Goal: Task Accomplishment & Management: Manage account settings

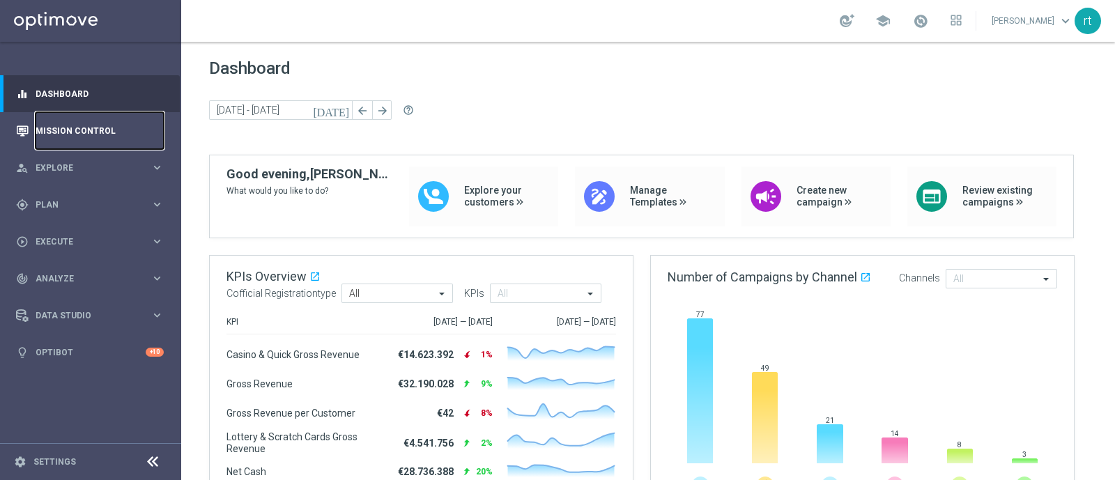
click at [82, 134] on link "Mission Control" at bounding box center [100, 130] width 128 height 37
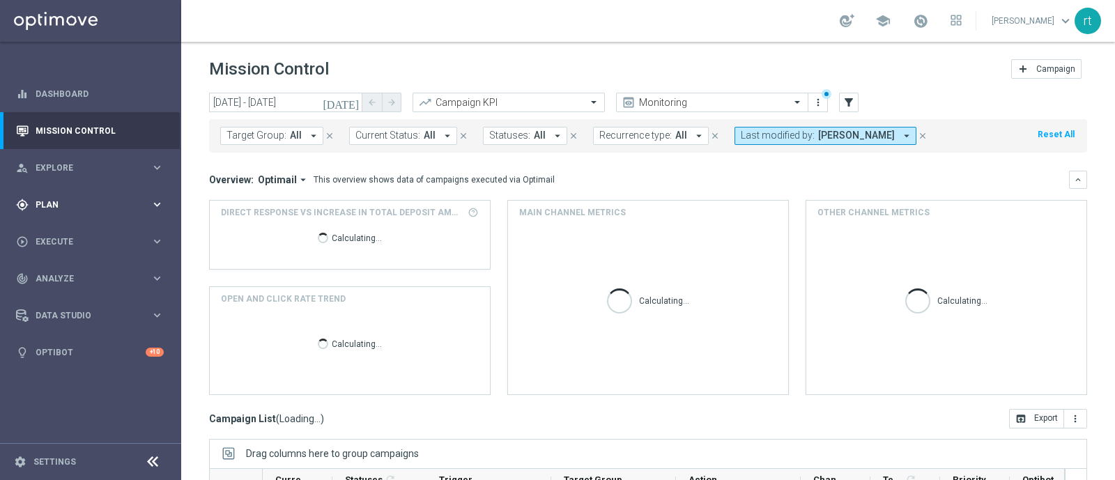
click at [69, 197] on div "gps_fixed Plan keyboard_arrow_right" at bounding box center [90, 204] width 180 height 37
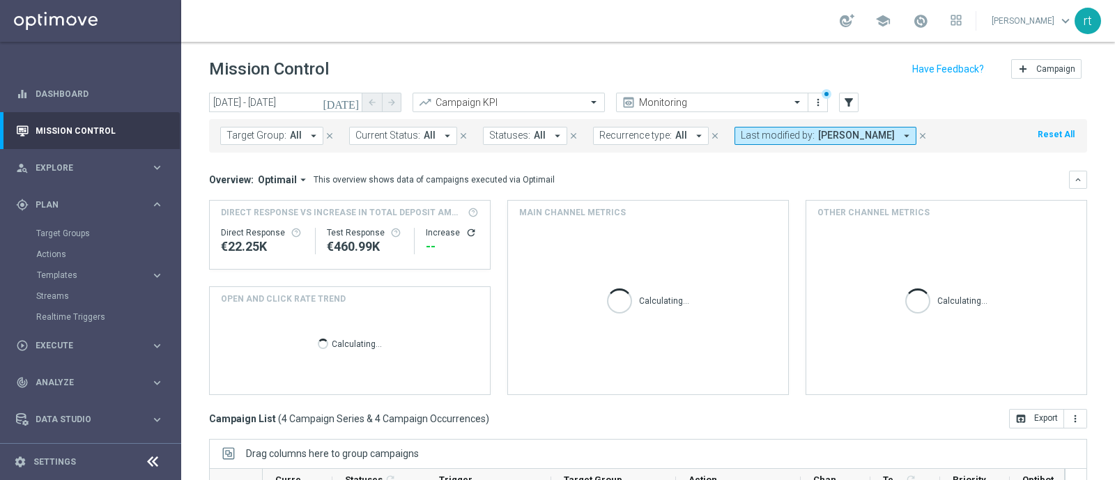
click at [66, 227] on div "Target Groups" at bounding box center [108, 233] width 144 height 21
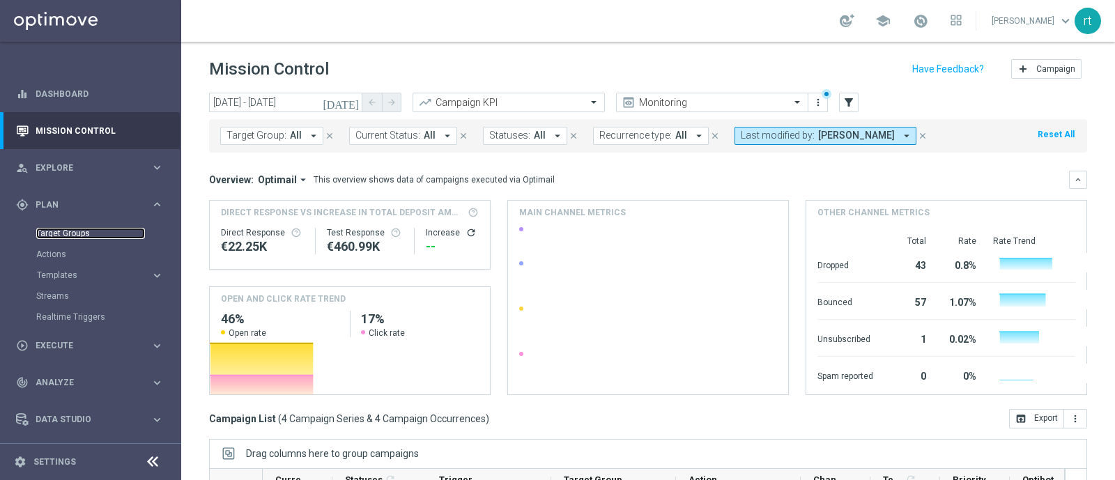
click at [64, 229] on link "Target Groups" at bounding box center [90, 233] width 109 height 11
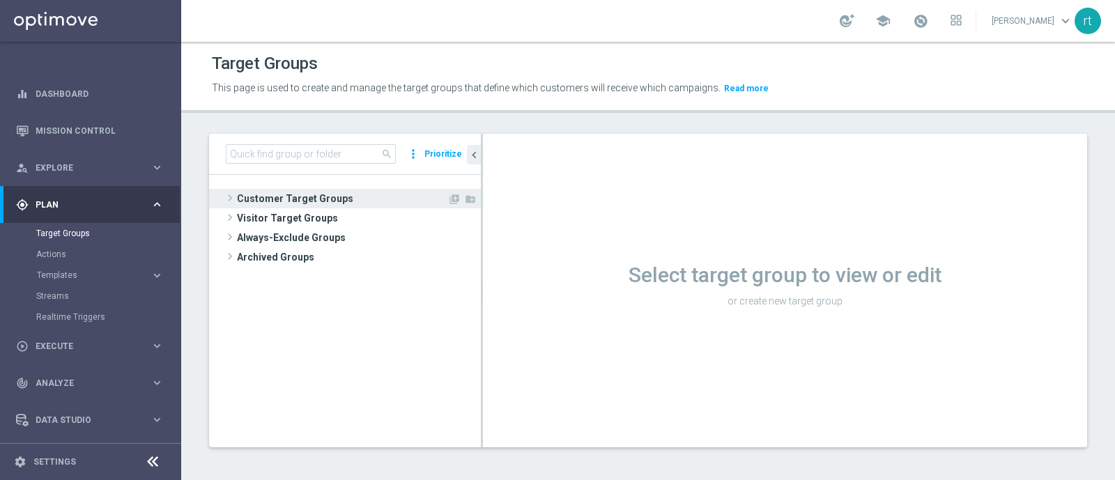
click at [320, 204] on span "Customer Target Groups" at bounding box center [342, 199] width 210 height 20
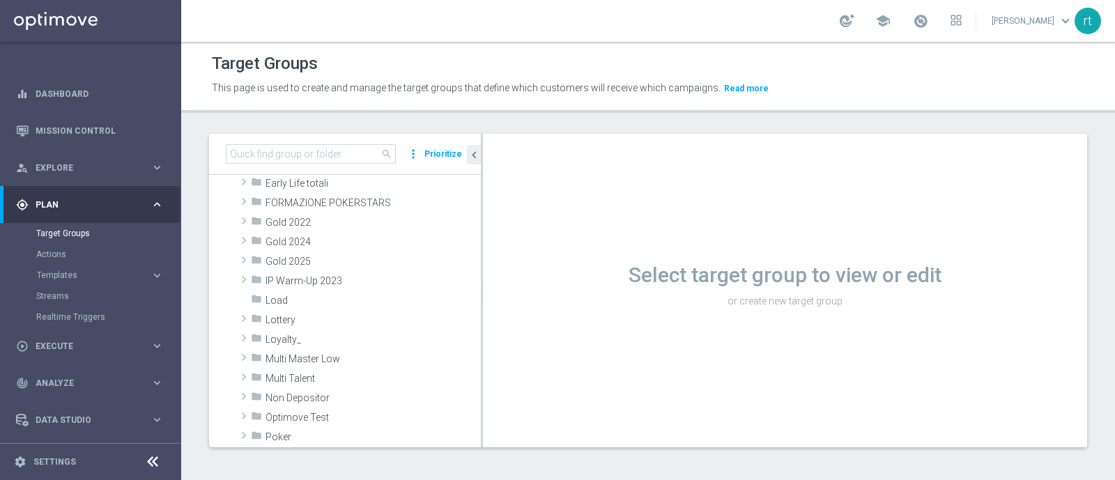
scroll to position [257, 0]
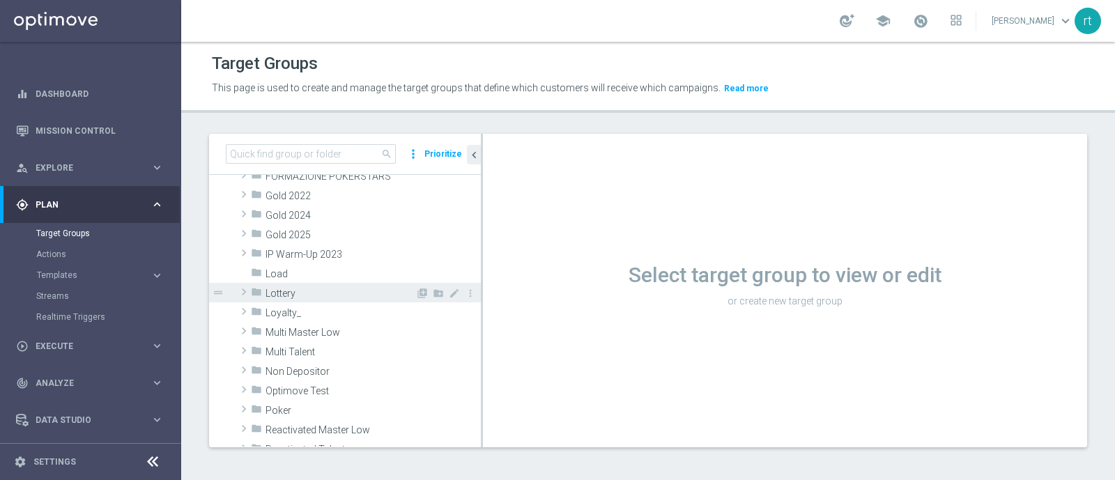
click at [289, 288] on span "Lottery" at bounding box center [341, 294] width 150 height 12
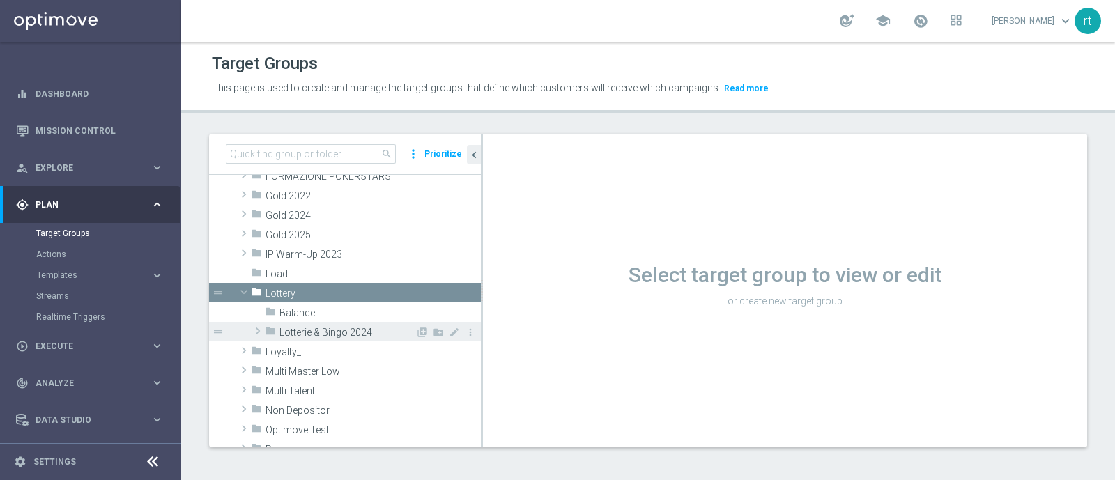
click at [305, 332] on span "Lotterie & Bingo 2024" at bounding box center [348, 333] width 136 height 12
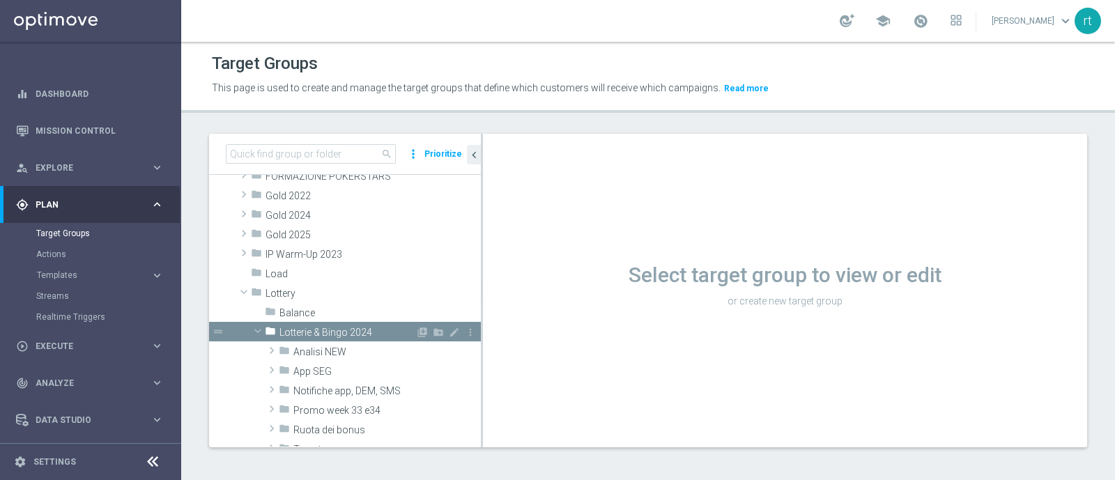
scroll to position [346, 0]
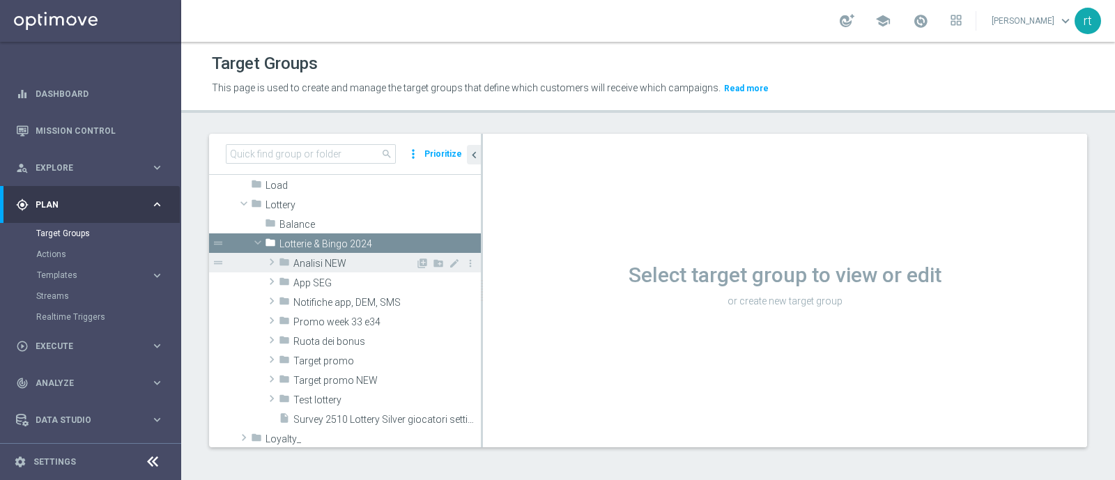
click at [357, 261] on span "Analisi NEW" at bounding box center [354, 264] width 122 height 12
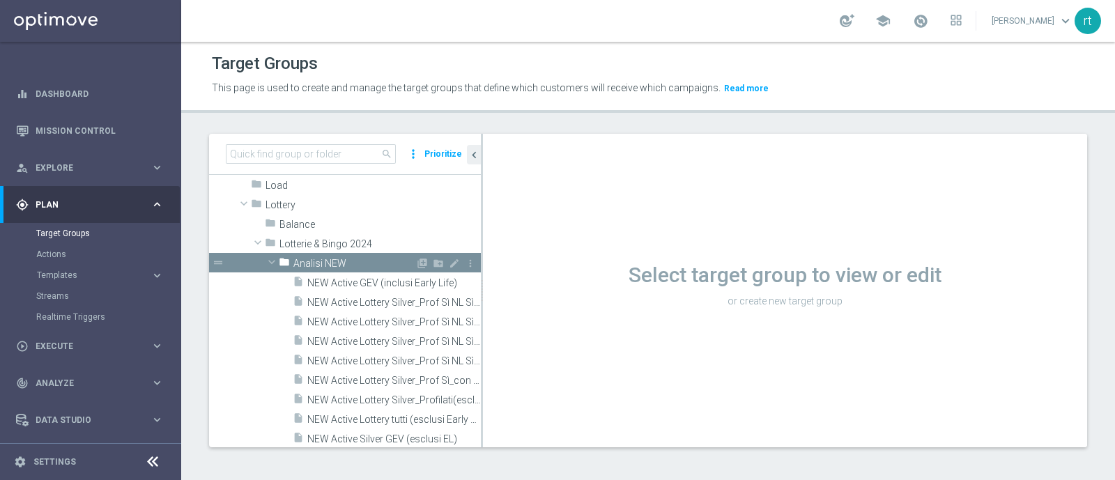
click at [357, 261] on span "Analisi NEW" at bounding box center [354, 264] width 122 height 12
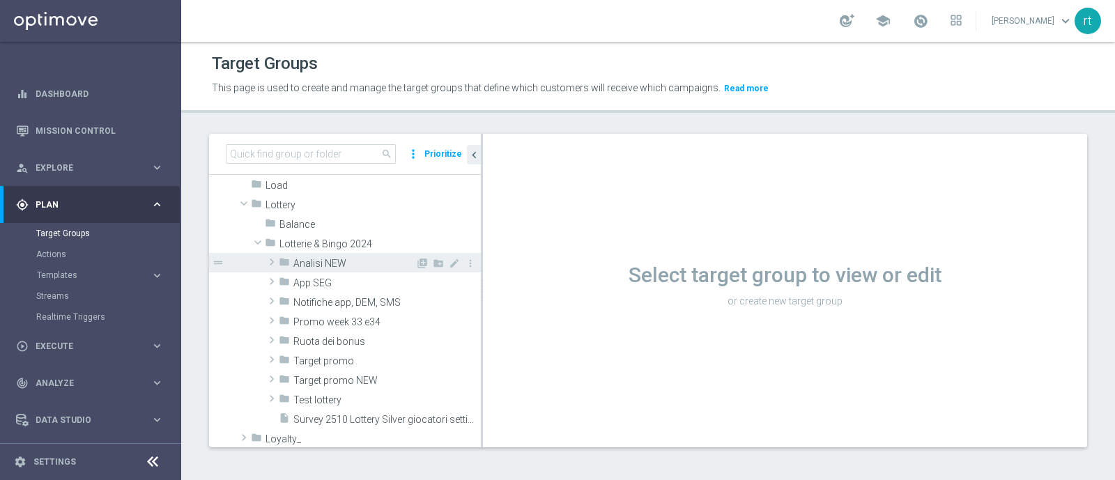
click at [347, 266] on span "Analisi NEW" at bounding box center [354, 264] width 122 height 12
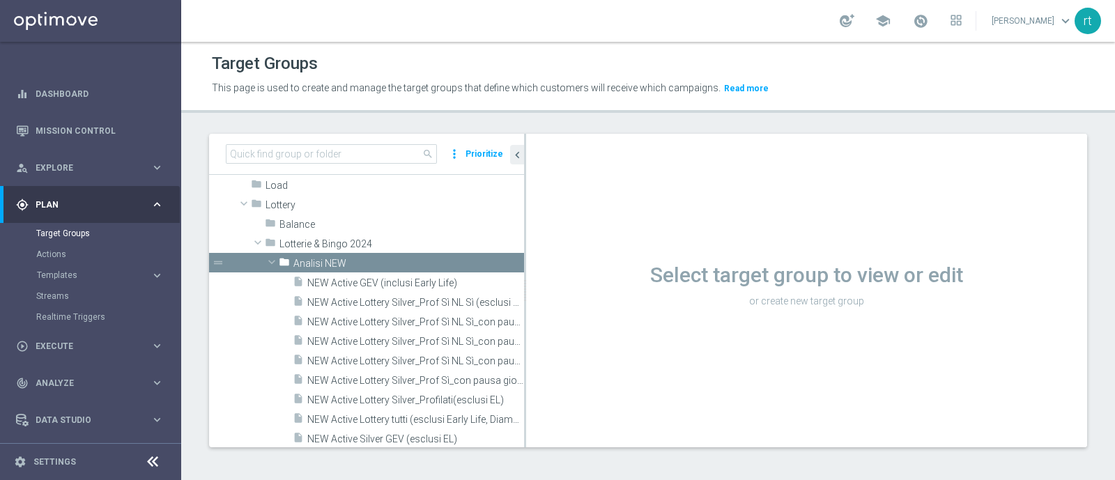
drag, startPoint x: 482, startPoint y: 353, endPoint x: 615, endPoint y: 357, distance: 133.2
click at [615, 357] on as-split "search more_vert Prioritize Customer Target Groups library_add create_new_folder" at bounding box center [648, 291] width 878 height 314
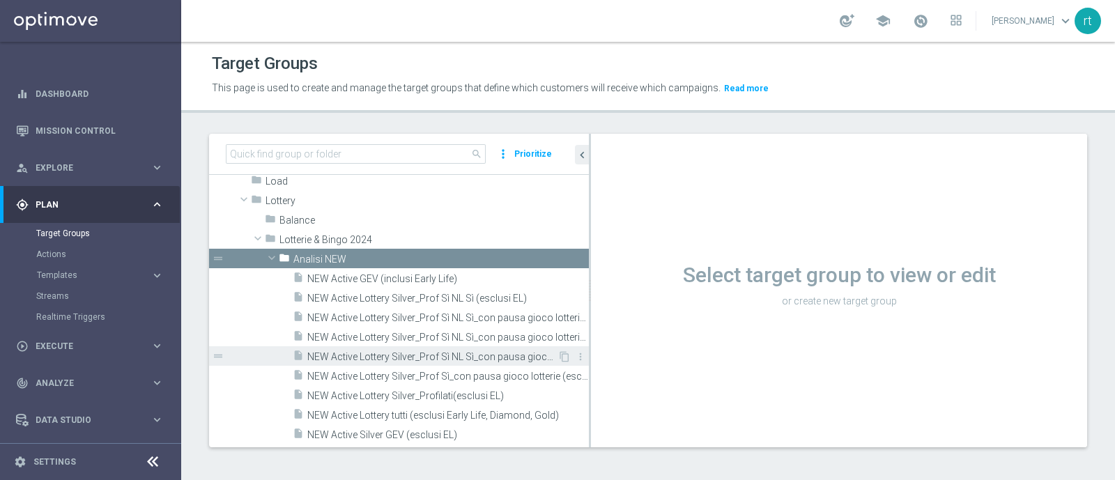
scroll to position [550, 0]
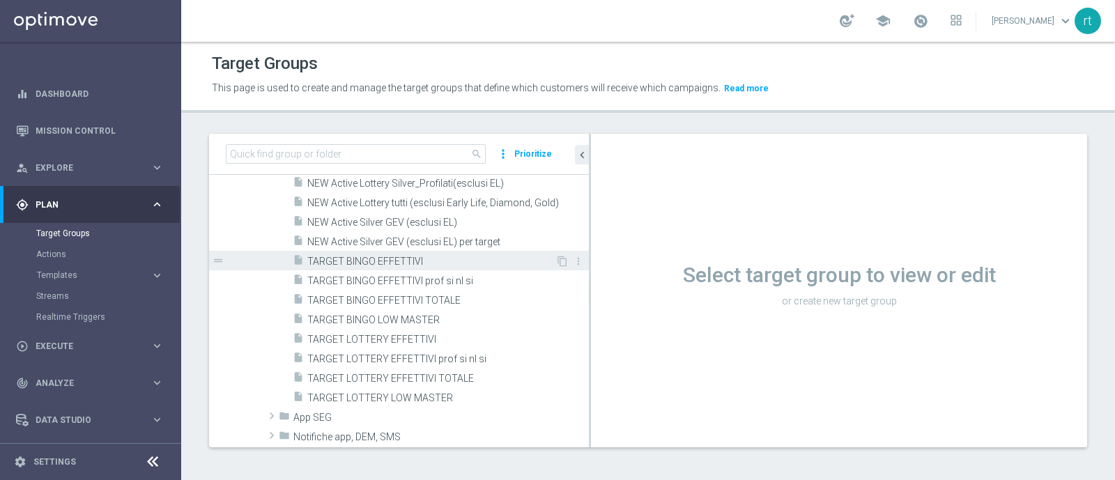
click at [379, 266] on span "TARGET BINGO EFFETTIVI" at bounding box center [431, 262] width 248 height 12
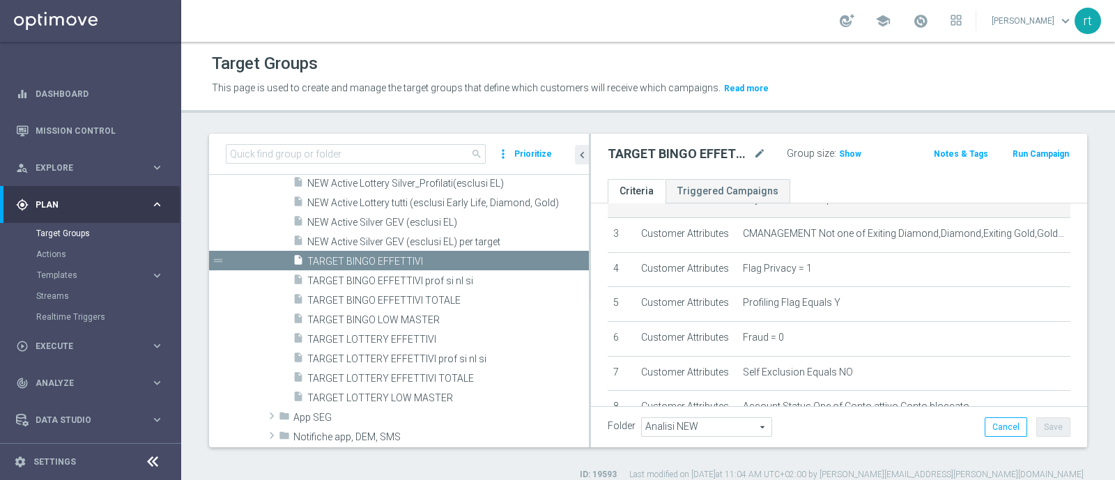
scroll to position [56, 0]
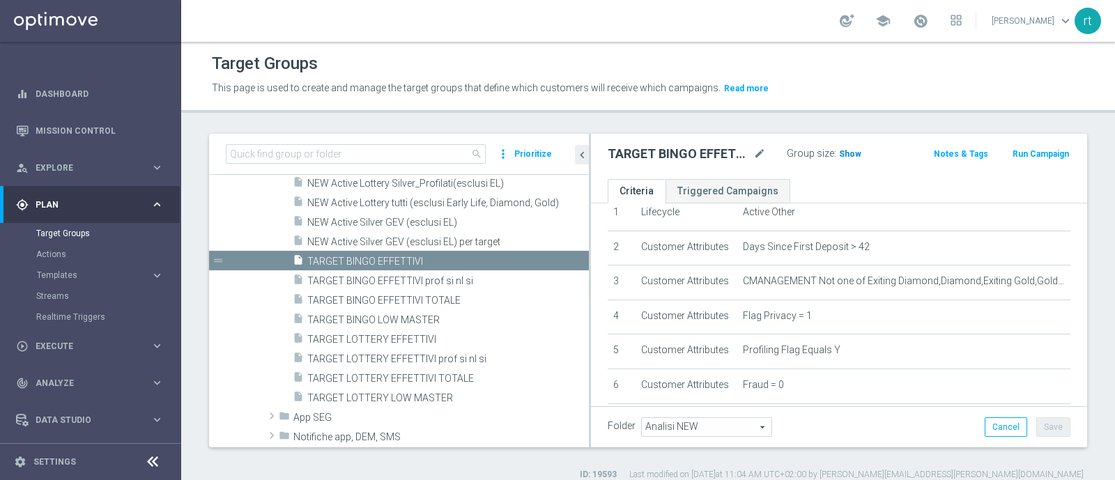
click at [847, 155] on span "Show" at bounding box center [850, 154] width 22 height 10
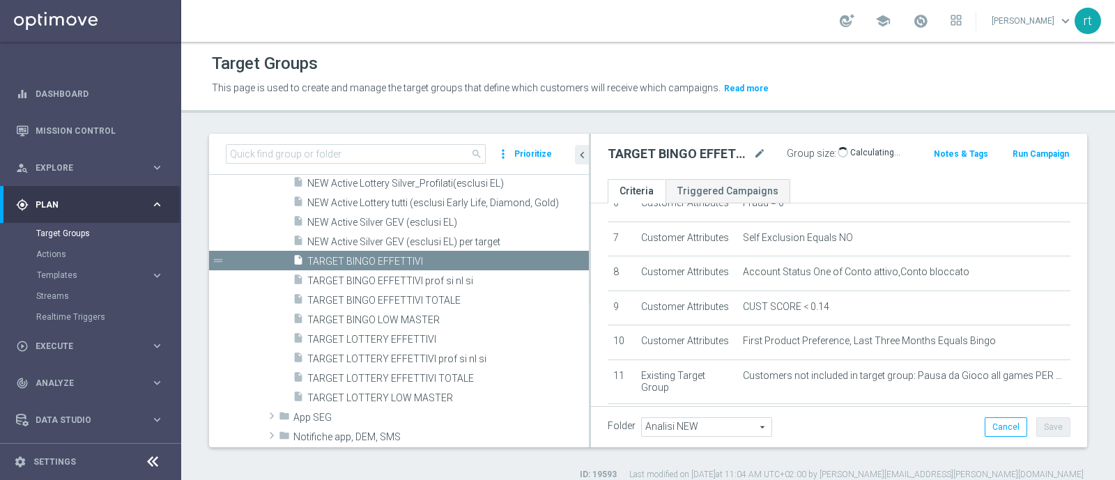
scroll to position [251, 0]
